Goal: Check status: Check status

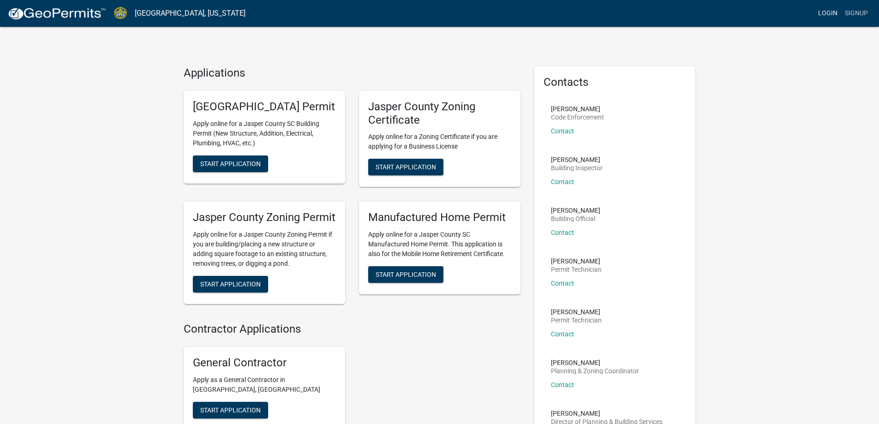
click at [822, 15] on link "Login" at bounding box center [827, 14] width 27 height 18
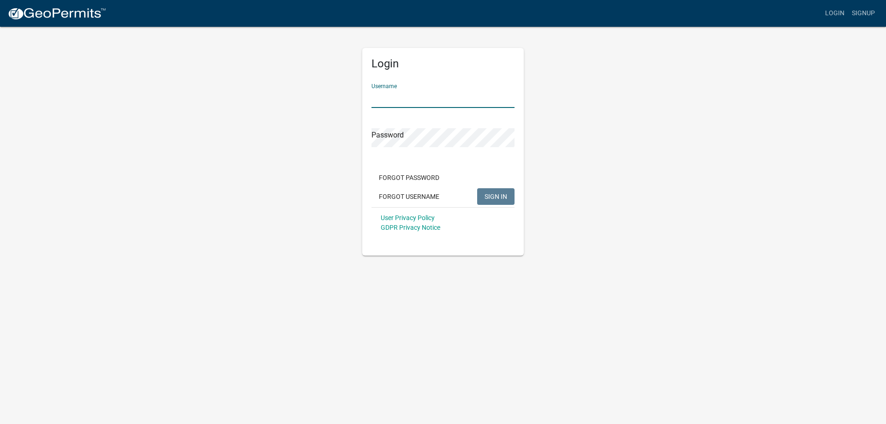
click at [435, 100] on input "Username" at bounding box center [442, 98] width 143 height 19
type input "kgardner"
click at [477, 188] on button "SIGN IN" at bounding box center [495, 196] width 37 height 17
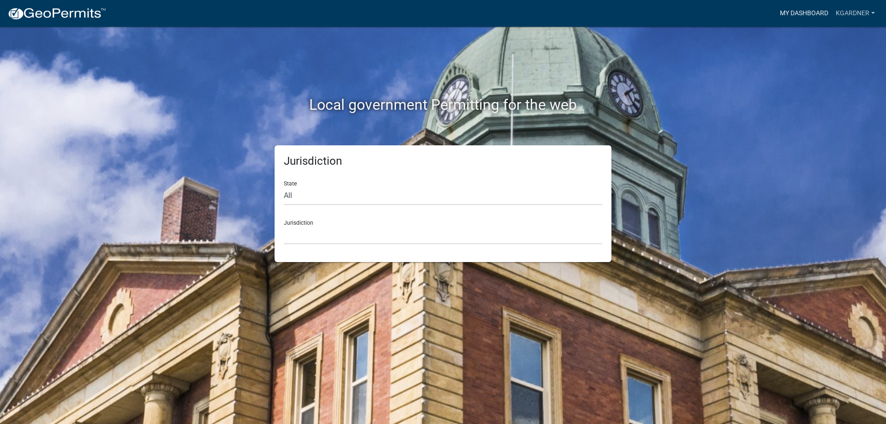
click at [813, 16] on link "My Dashboard" at bounding box center [804, 14] width 56 height 18
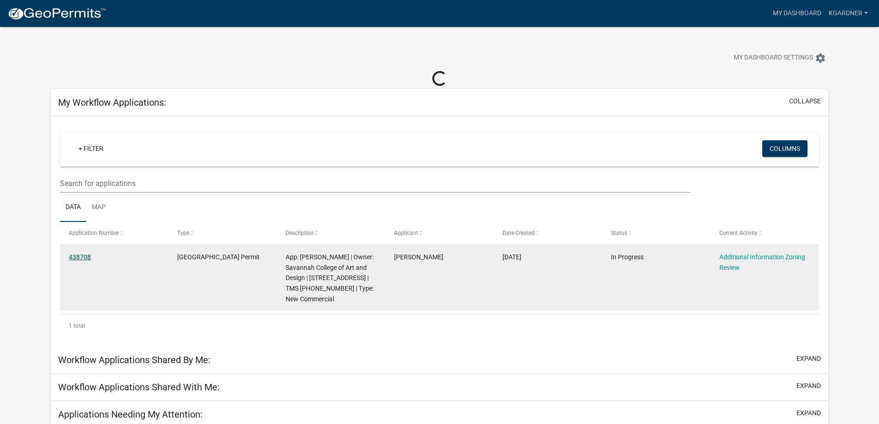
click at [77, 259] on link "438708" at bounding box center [80, 256] width 22 height 7
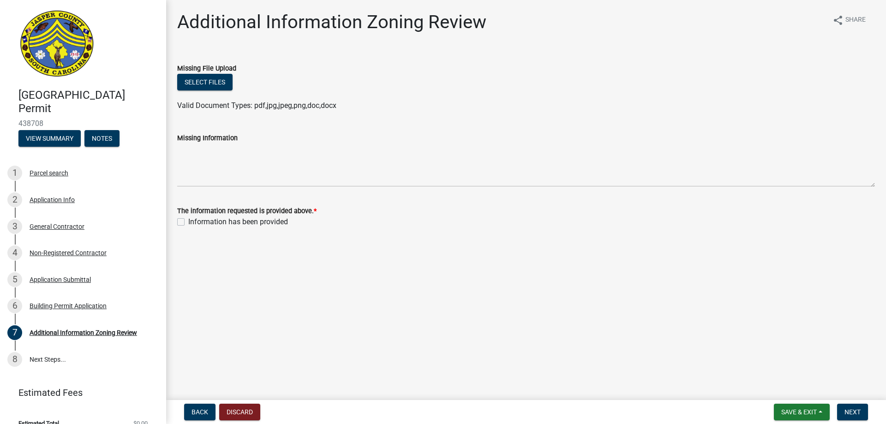
scroll to position [13, 0]
